Goal: Task Accomplishment & Management: Complete application form

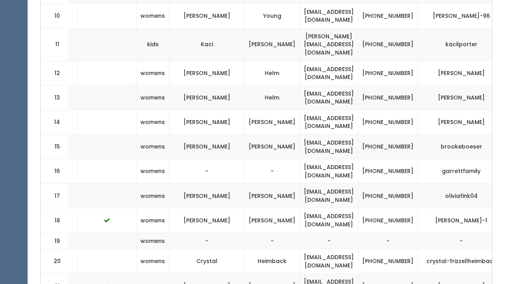
scroll to position [0, 166]
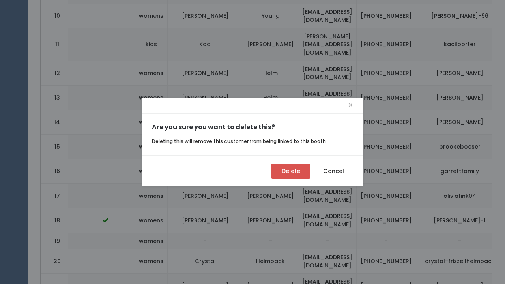
click at [289, 169] on button "Delete" at bounding box center [290, 170] width 39 height 15
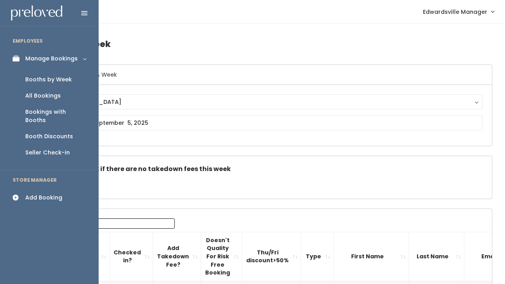
click at [15, 194] on icon at bounding box center [18, 197] width 11 height 7
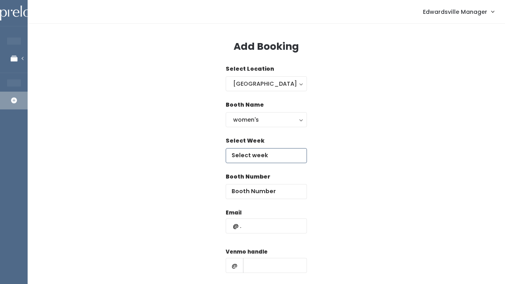
click at [257, 159] on input "text" at bounding box center [266, 155] width 81 height 15
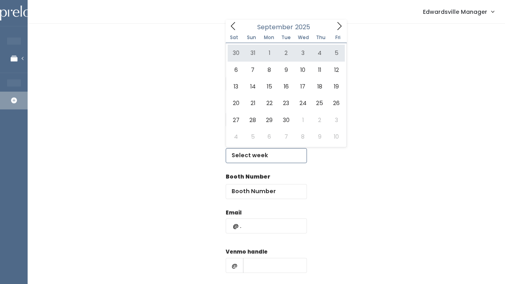
click at [232, 26] on icon at bounding box center [233, 26] width 9 height 9
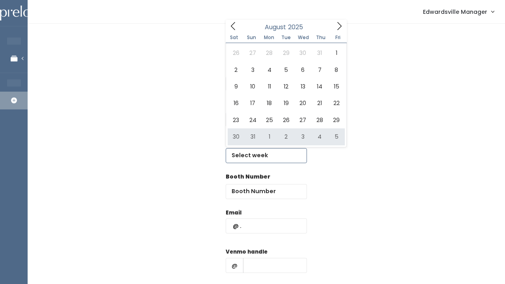
type input "August 30 to September 5"
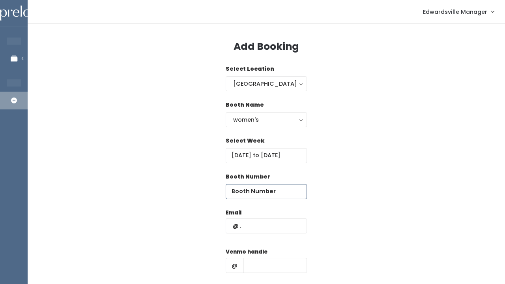
click at [245, 186] on input "number" at bounding box center [266, 191] width 81 height 15
type input "16"
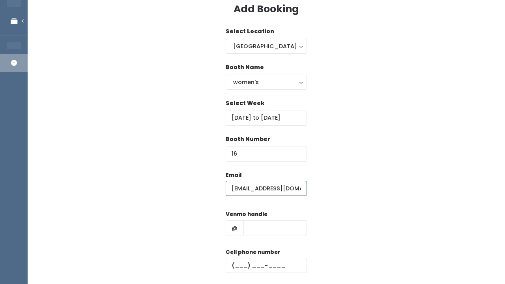
scroll to position [39, 0]
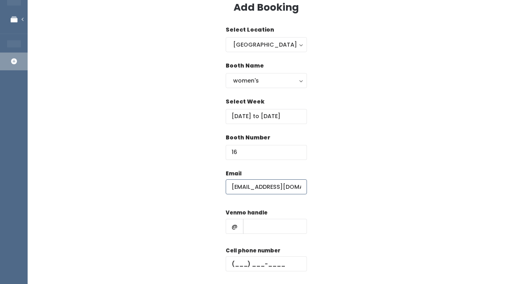
type input "Jessyehler@gmail.com"
click at [282, 219] on input "text" at bounding box center [275, 226] width 64 height 15
type input "jessyehler"
type input "(6__) ___-____"
type input "[PHONE_NUMBER]"
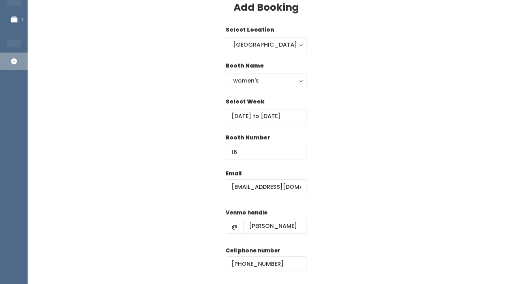
click at [453, 262] on div "Email Jessyehler@gmail.com Venmo handle @ jessyehler Cell phone number (309) 43…" at bounding box center [266, 238] width 452 height 139
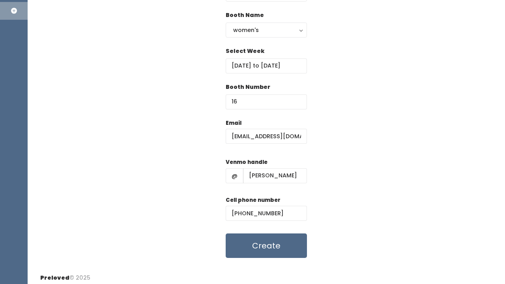
scroll to position [90, 0]
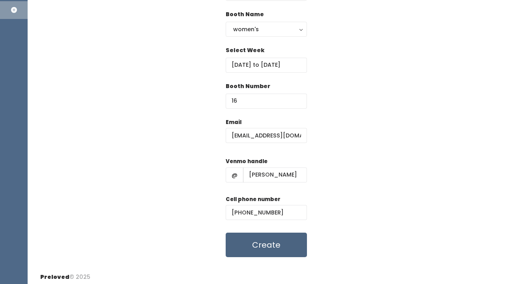
click at [293, 247] on button "Create" at bounding box center [266, 244] width 81 height 24
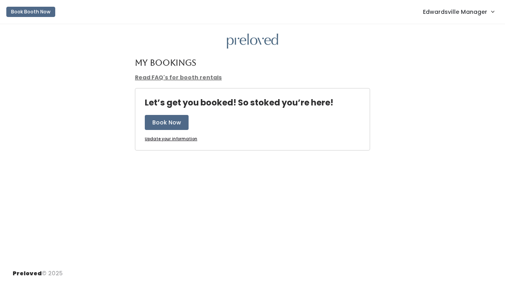
click at [470, 8] on span "Edwardsville Manager" at bounding box center [455, 11] width 64 height 9
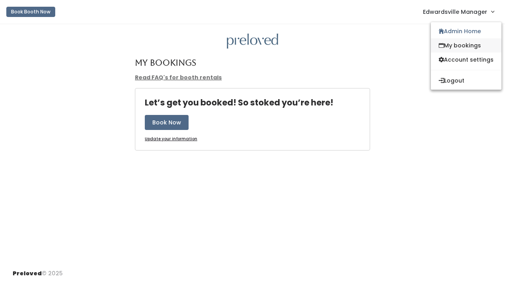
click at [461, 45] on link "My bookings" at bounding box center [466, 45] width 71 height 14
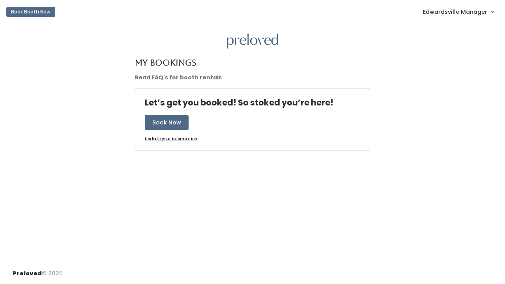
click at [463, 13] on span "Edwardsville Manager" at bounding box center [455, 11] width 64 height 9
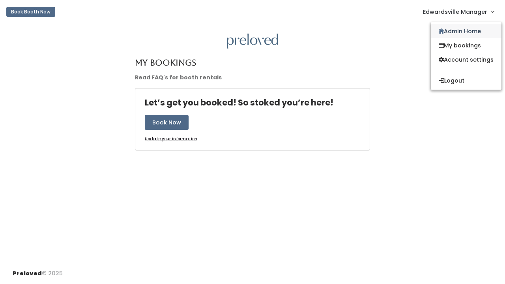
click at [463, 27] on link "Admin Home" at bounding box center [466, 31] width 71 height 14
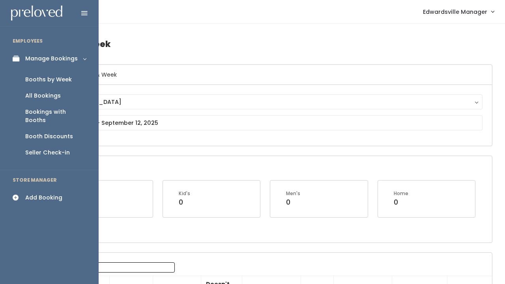
click at [34, 83] on link "Booths by Week" at bounding box center [49, 79] width 99 height 16
click at [49, 92] on div "All Bookings" at bounding box center [43, 96] width 36 height 8
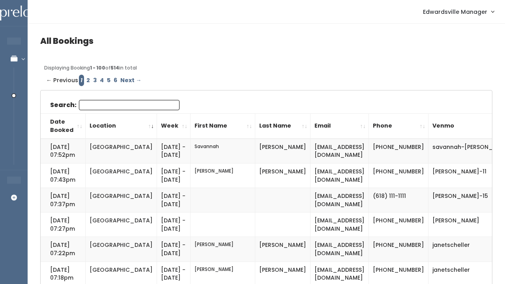
click at [97, 103] on input "Search:" at bounding box center [129, 105] width 101 height 10
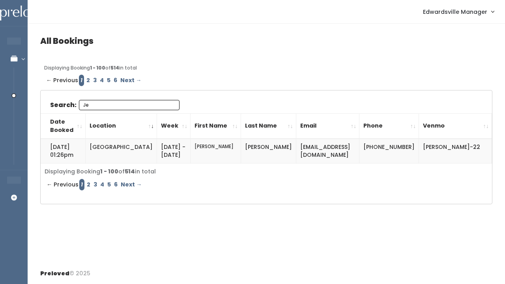
type input "J"
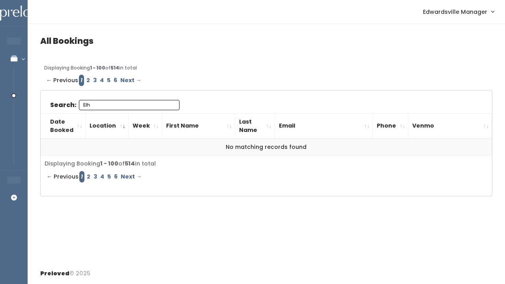
type input "Elh"
click at [88, 79] on link "2" at bounding box center [88, 80] width 7 height 11
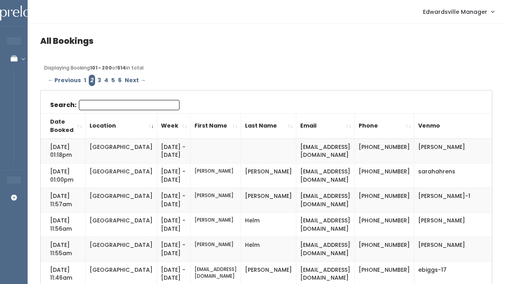
click at [99, 107] on input "Search:" at bounding box center [129, 105] width 101 height 10
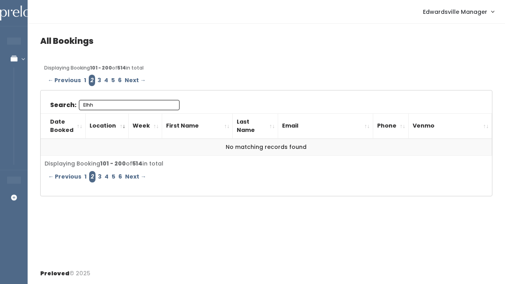
type input "Elhh"
click at [97, 81] on link "3" at bounding box center [99, 80] width 7 height 11
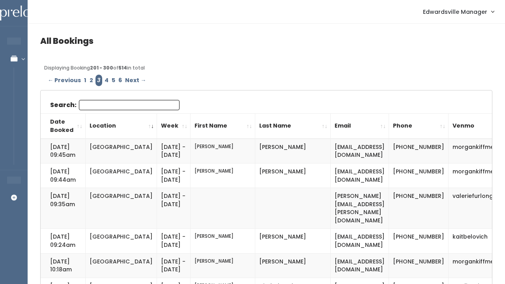
click at [105, 101] on input "Search:" at bounding box center [129, 105] width 101 height 10
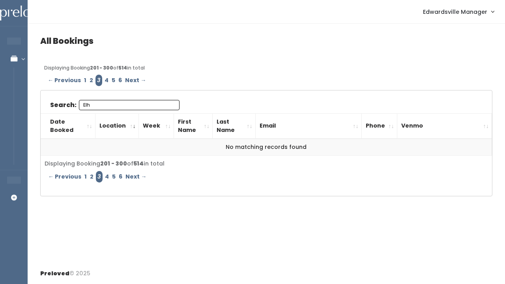
type input "Elh"
click at [104, 78] on link "4" at bounding box center [106, 80] width 7 height 11
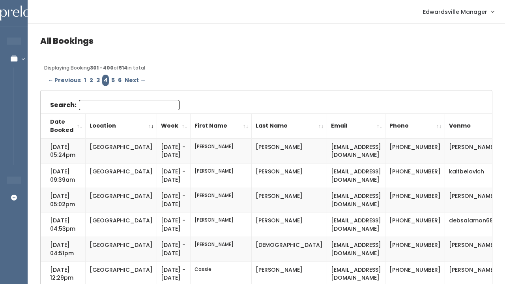
click at [109, 109] on input "Search:" at bounding box center [129, 105] width 101 height 10
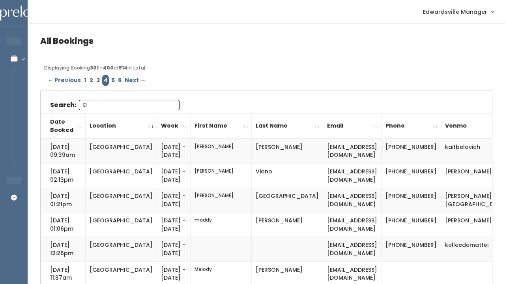
type input "E"
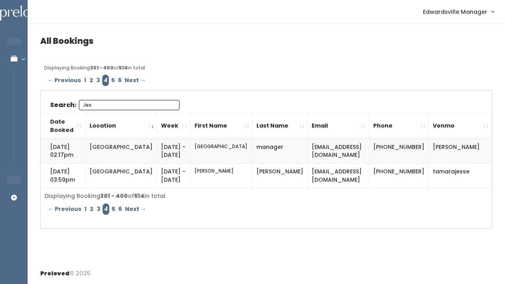
type input "Jes"
click at [110, 81] on link "5" at bounding box center [113, 80] width 7 height 11
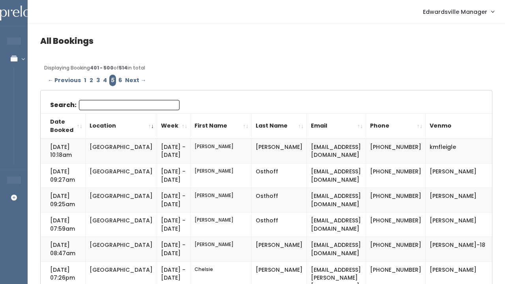
click at [112, 100] on input "Search:" at bounding box center [129, 105] width 101 height 10
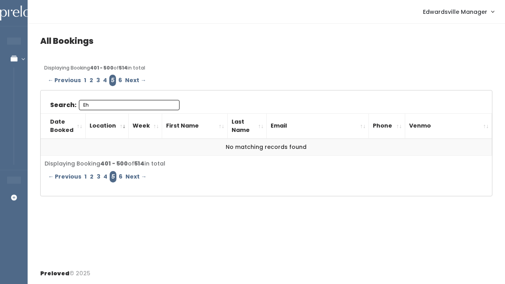
type input "E"
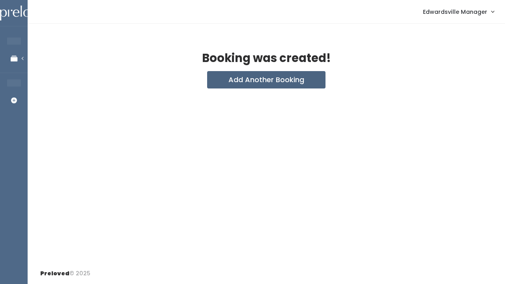
click at [274, 85] on button "Add Another Booking" at bounding box center [266, 79] width 118 height 17
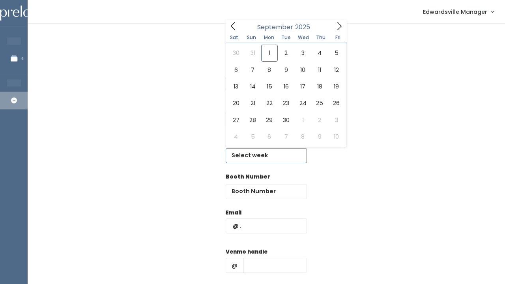
click at [252, 153] on input "text" at bounding box center [266, 155] width 81 height 15
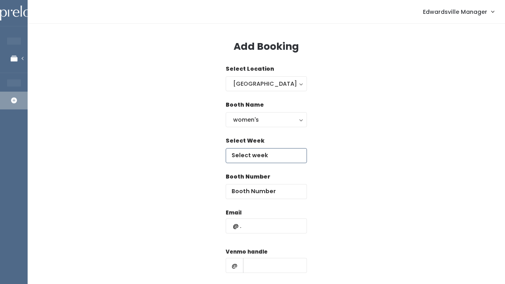
type input "August 30 to September 5"
click at [251, 196] on input "number" at bounding box center [266, 191] width 81 height 15
type input "19"
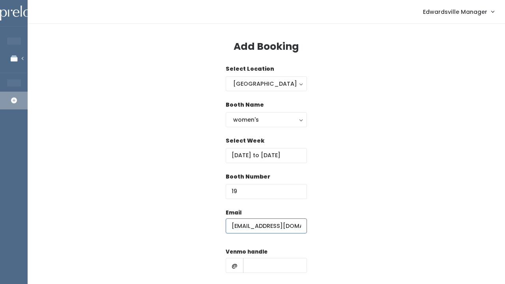
type input "jessyehler@gmail.com"
click at [272, 269] on input "text" at bounding box center [275, 265] width 64 height 15
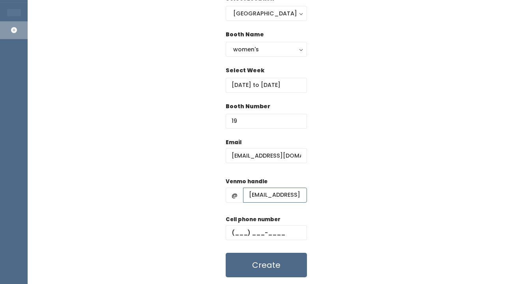
scroll to position [79, 0]
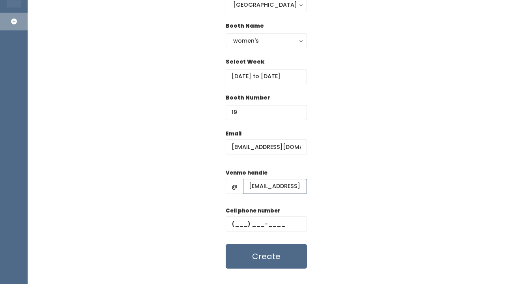
type input "jessyehler@gmail.com"
type input "(309) 434-0861"
click at [264, 250] on button "Create" at bounding box center [266, 256] width 81 height 24
